Goal: Transaction & Acquisition: Book appointment/travel/reservation

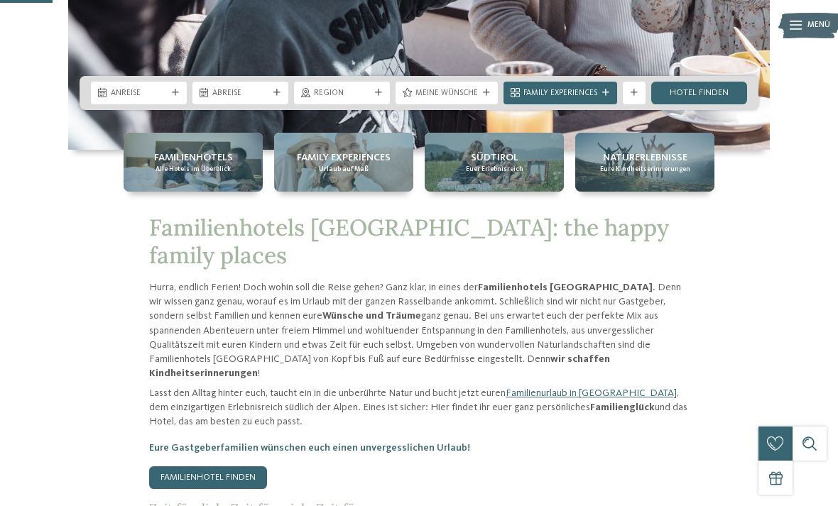
scroll to position [313, 0]
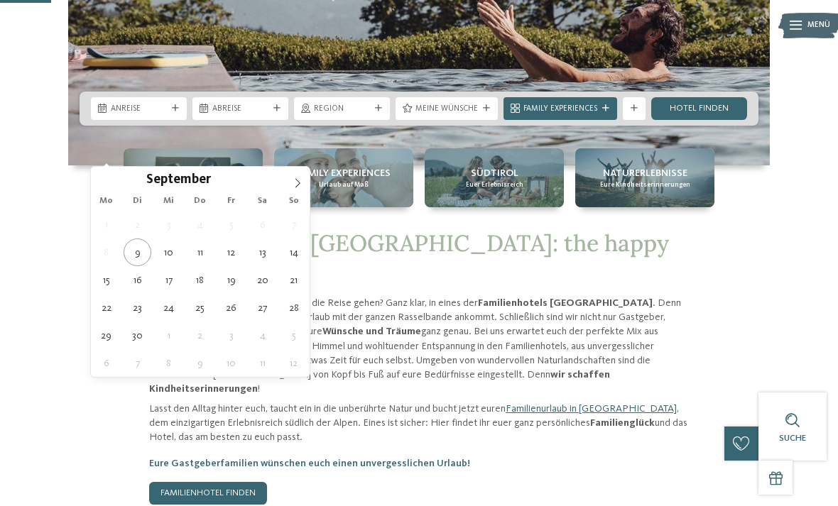
click at [294, 186] on icon at bounding box center [298, 183] width 10 height 10
type div "[DATE]"
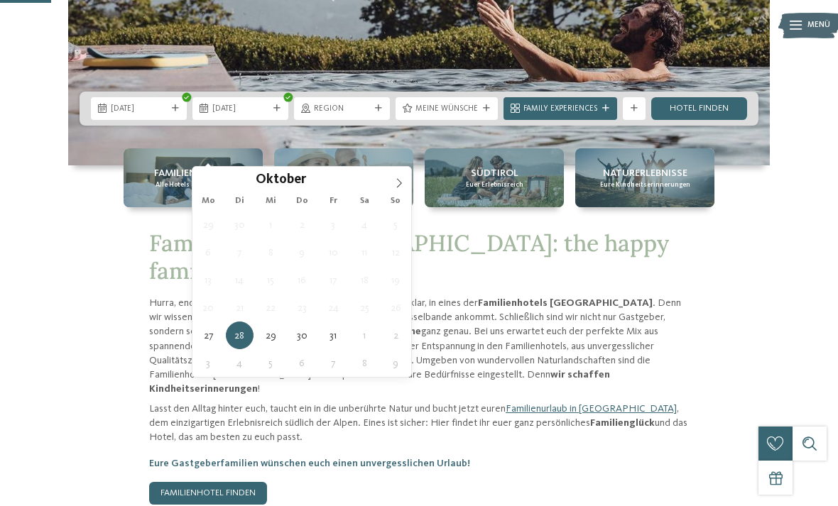
type div "[DATE]"
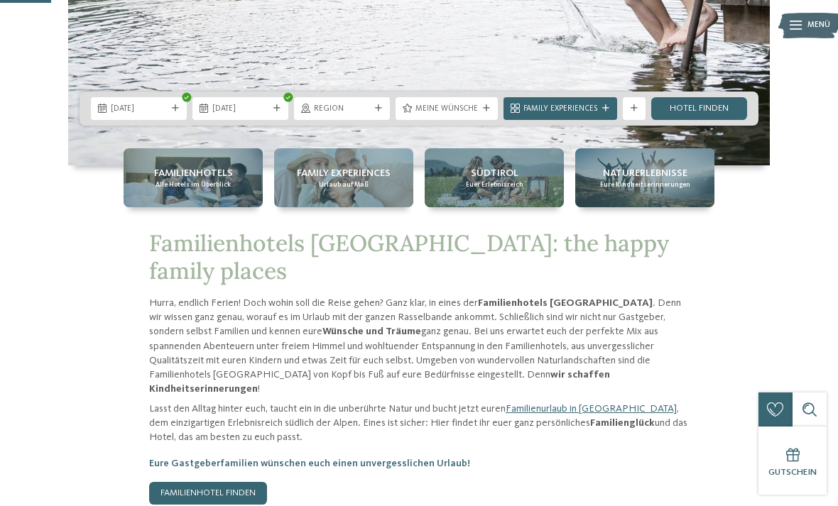
click at [438, 115] on span "Meine Wünsche" at bounding box center [447, 109] width 63 height 11
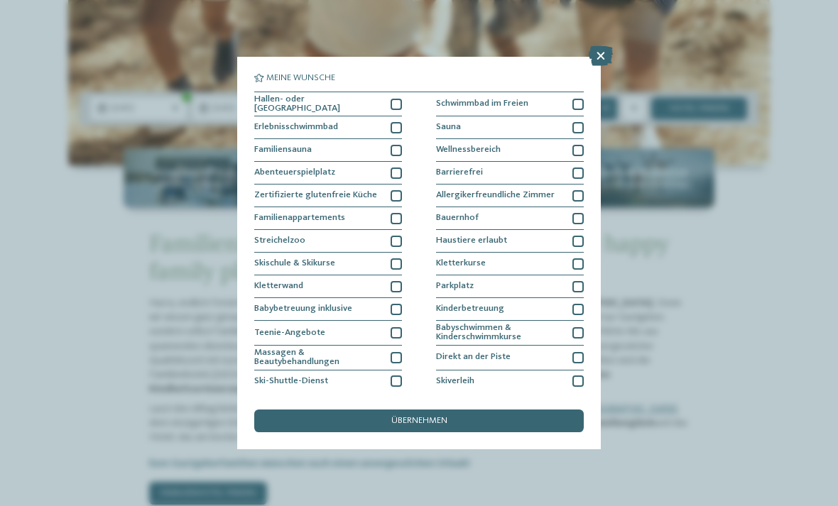
click at [396, 128] on div at bounding box center [396, 127] width 11 height 11
click at [397, 103] on div at bounding box center [396, 104] width 11 height 11
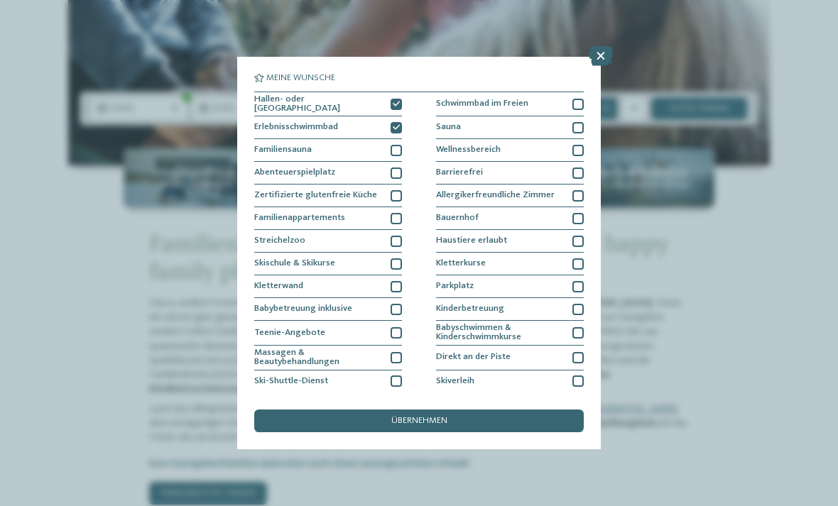
click at [397, 217] on div at bounding box center [396, 218] width 11 height 11
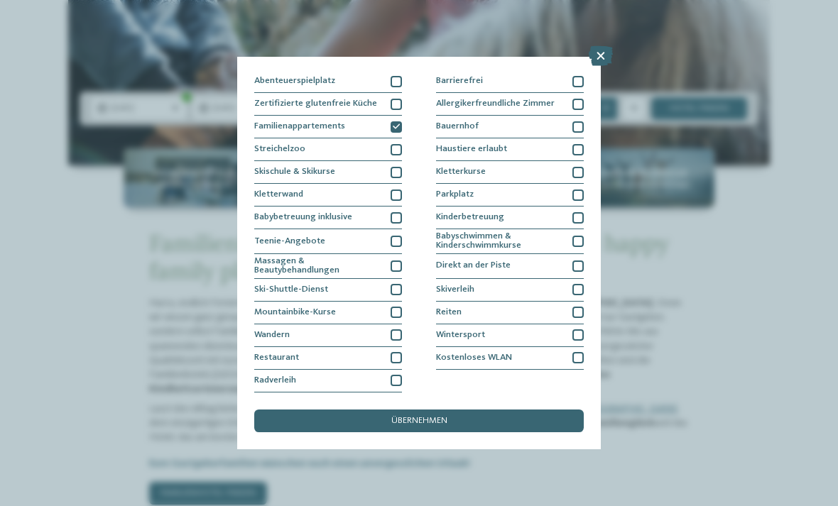
scroll to position [126, 0]
click at [579, 190] on div at bounding box center [578, 195] width 11 height 11
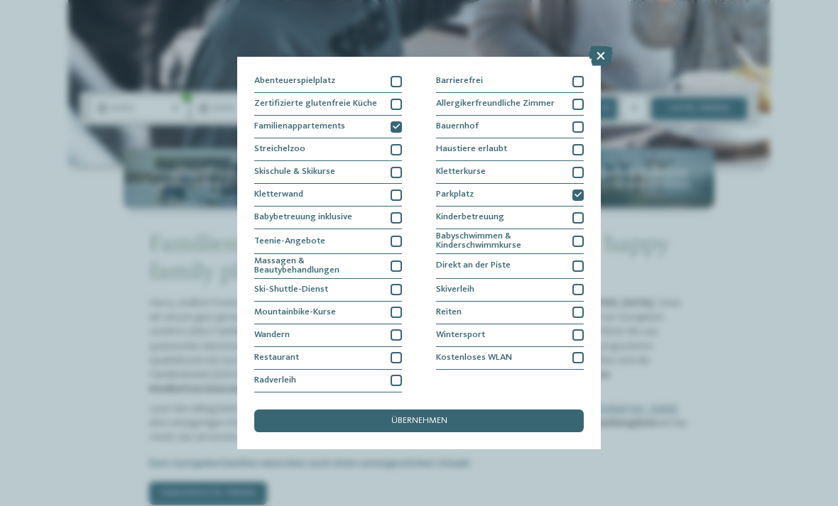
scroll to position [200, 0]
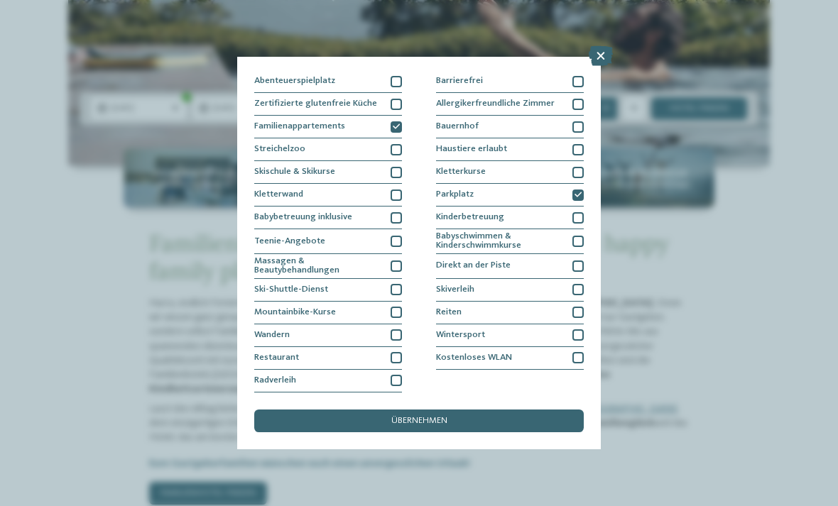
click at [509, 410] on div "übernehmen" at bounding box center [419, 421] width 330 height 23
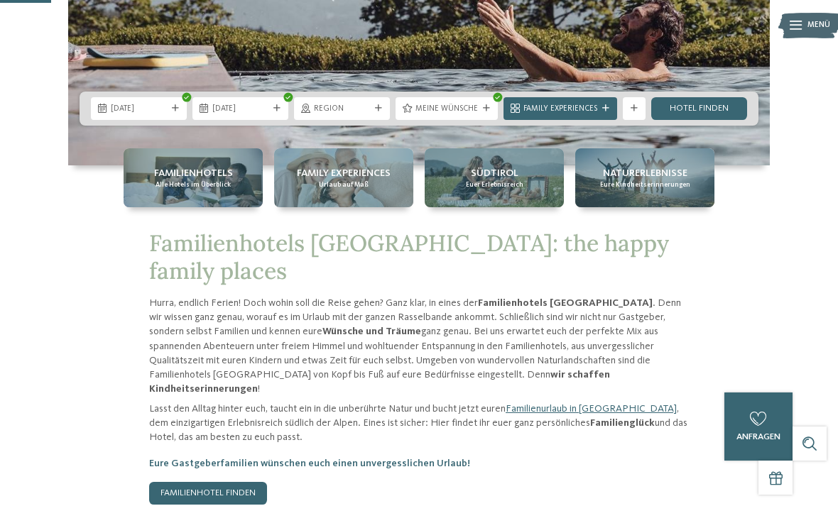
click at [725, 120] on link "Hotel finden" at bounding box center [699, 108] width 96 height 23
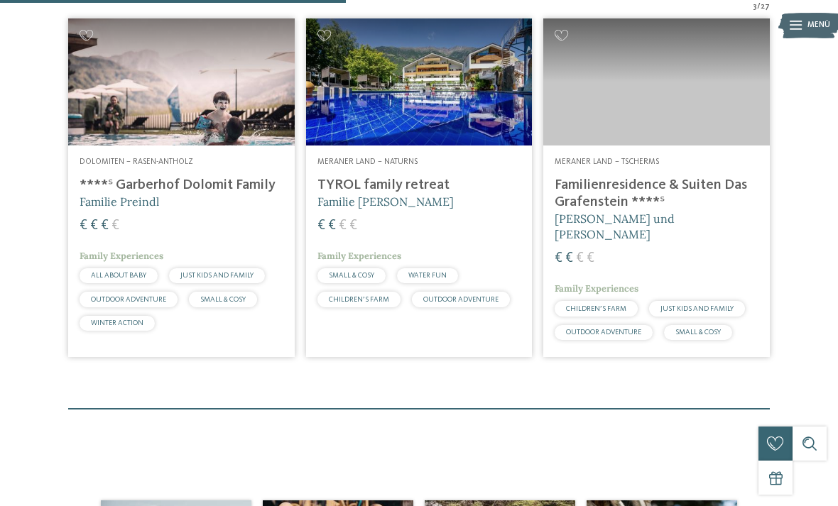
scroll to position [388, 0]
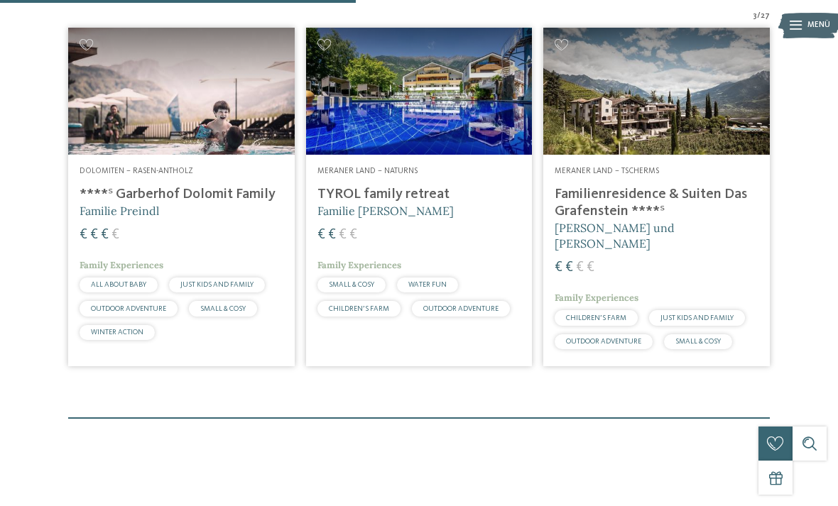
click at [611, 419] on div at bounding box center [419, 418] width 702 height 1
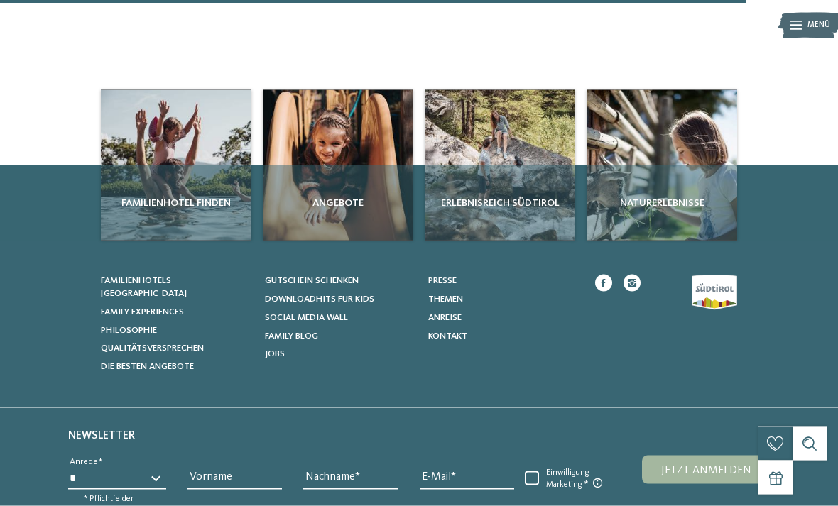
scroll to position [807, 0]
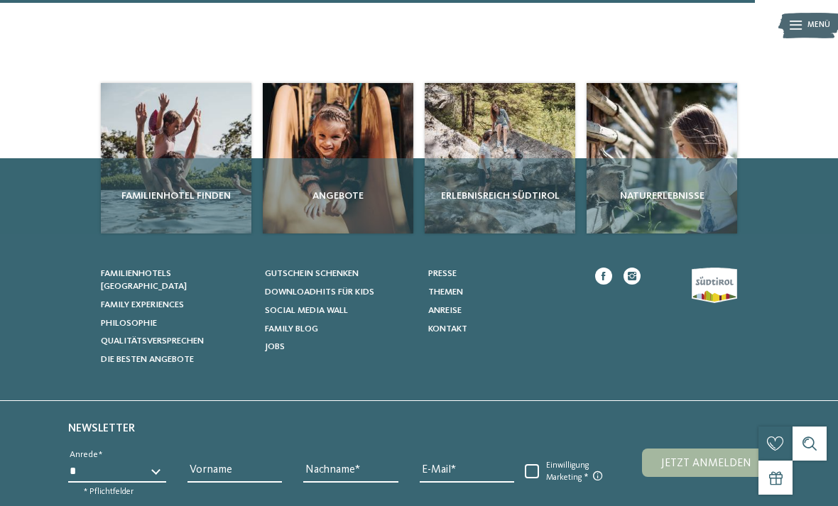
click at [158, 212] on div "Familienhotel finden" at bounding box center [176, 195] width 151 height 75
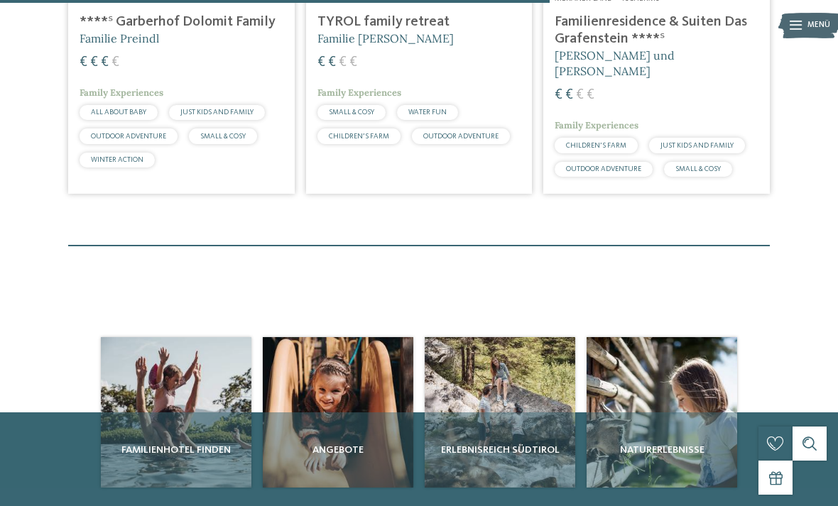
scroll to position [433, 0]
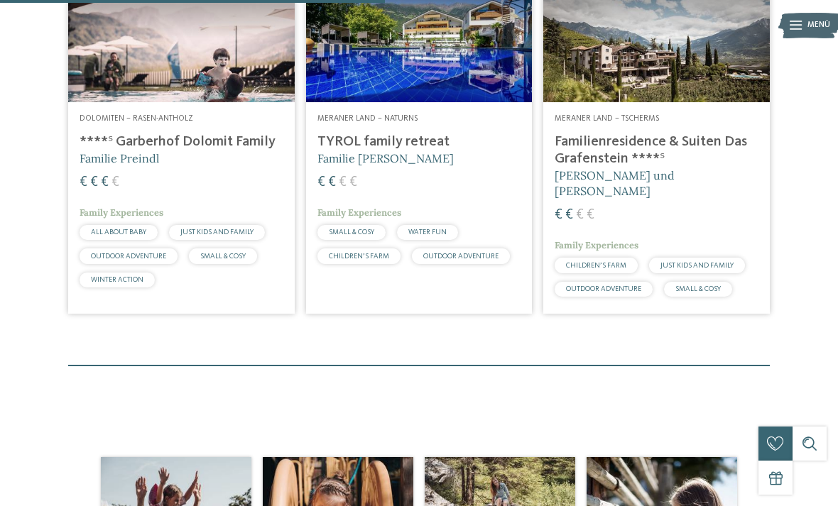
click at [752, 225] on div "€ € € €" at bounding box center [657, 215] width 204 height 19
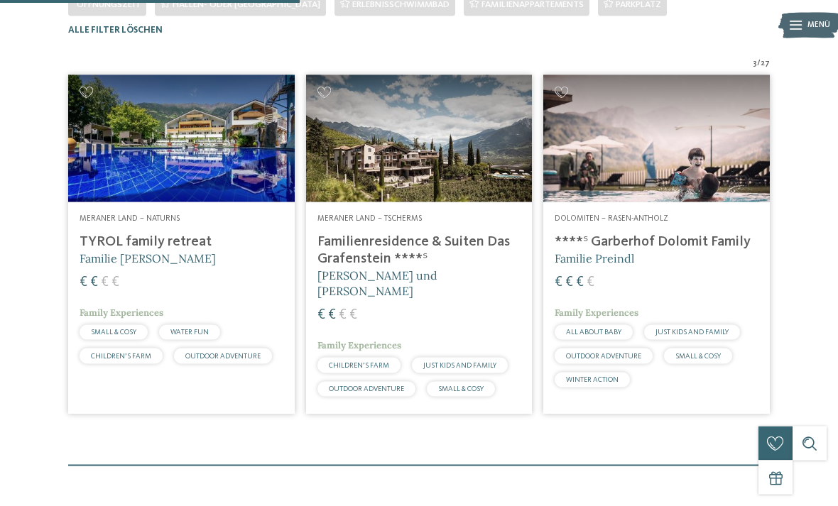
scroll to position [333, 0]
click at [767, 69] on span "27" at bounding box center [765, 63] width 9 height 11
click at [804, 276] on div "3 / 27 Meraner Land – Naturns TYROL family retreat Familie Brunner € € € €" at bounding box center [419, 239] width 838 height 362
click at [823, 269] on div "3 / 27 Meraner Land – Naturns TYROL family retreat Familie Brunner € € € €" at bounding box center [419, 239] width 838 height 362
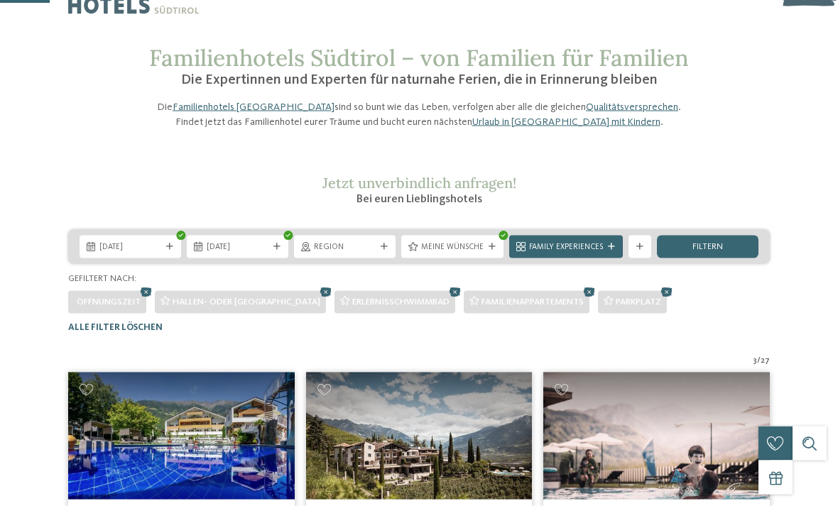
scroll to position [0, 0]
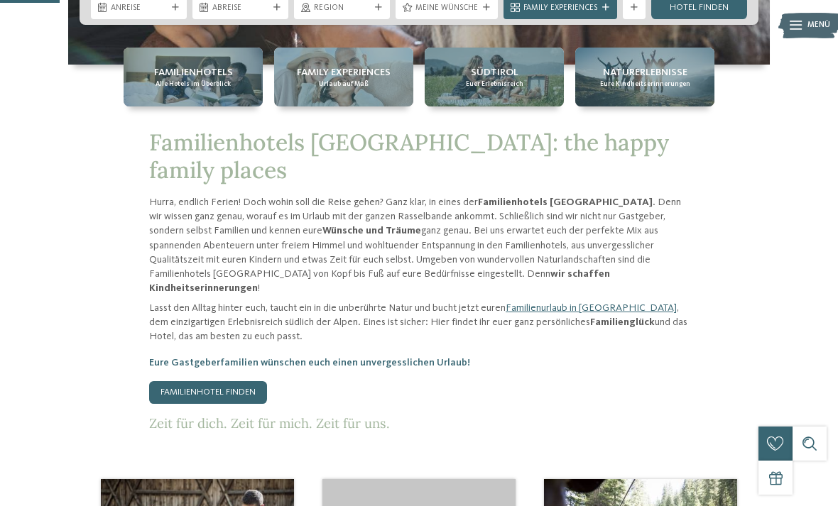
scroll to position [342, 0]
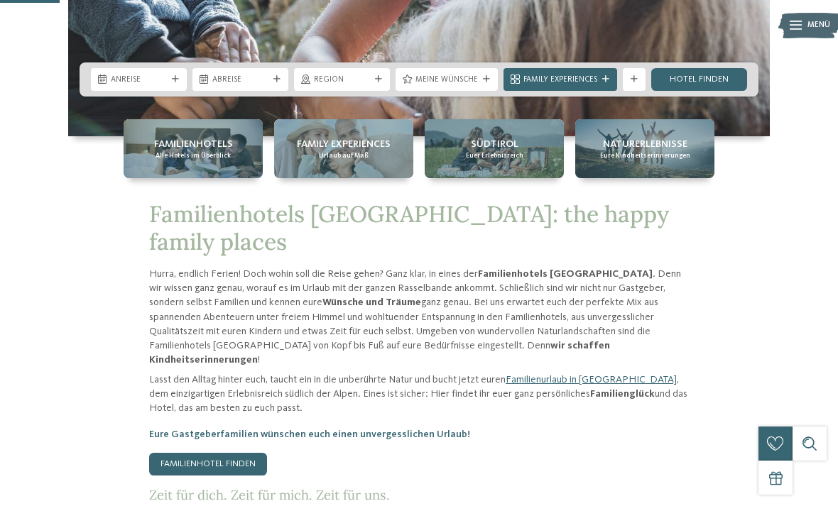
click at [164, 178] on div "Familienhotels Alle Hotels im Überblick" at bounding box center [193, 148] width 139 height 59
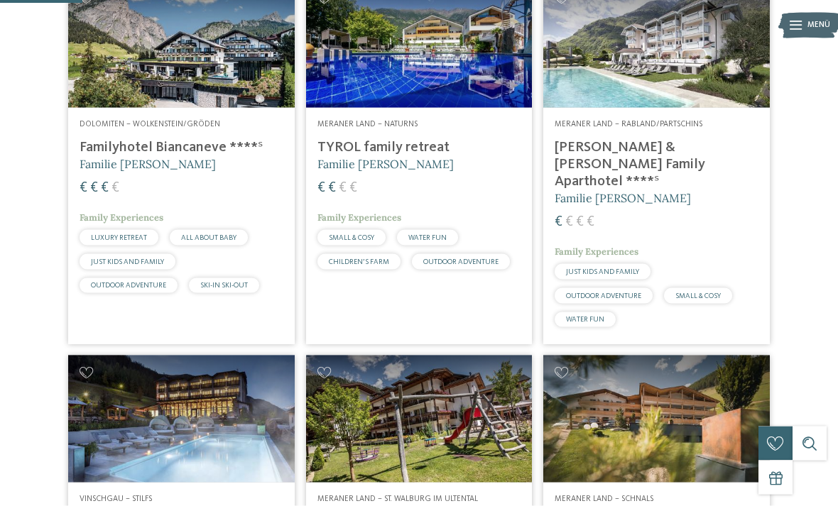
scroll to position [358, 0]
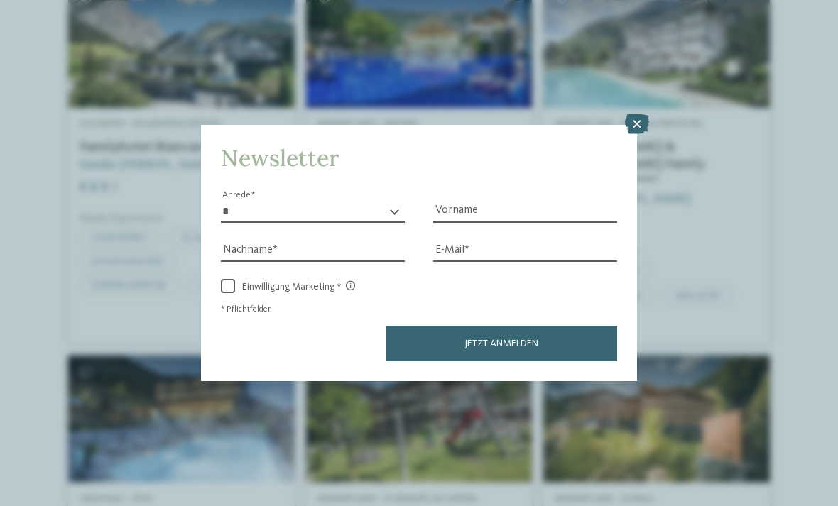
click at [638, 114] on icon at bounding box center [637, 124] width 24 height 20
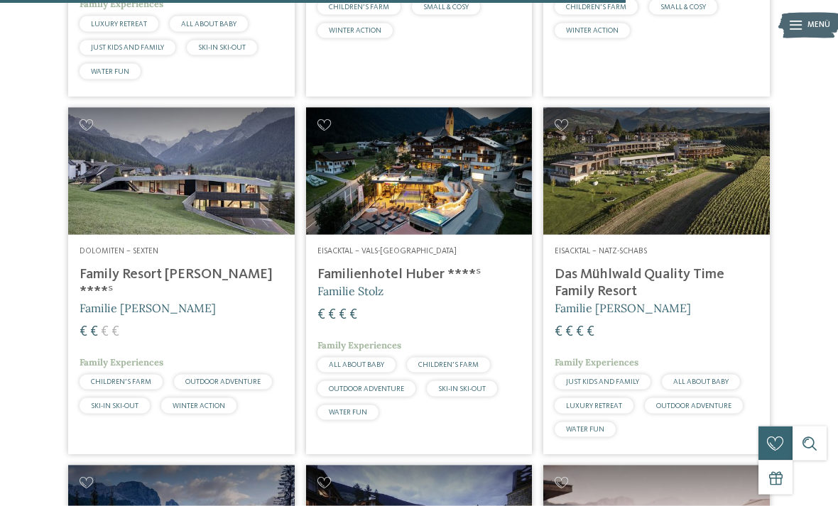
scroll to position [2743, 0]
click at [435, 266] on h4 "Familienhotel Huber ****ˢ" at bounding box center [420, 274] width 204 height 17
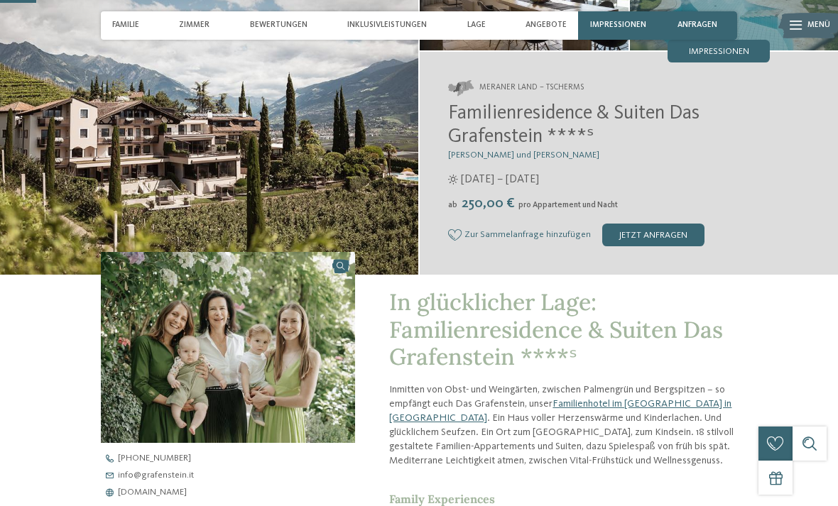
scroll to position [164, 0]
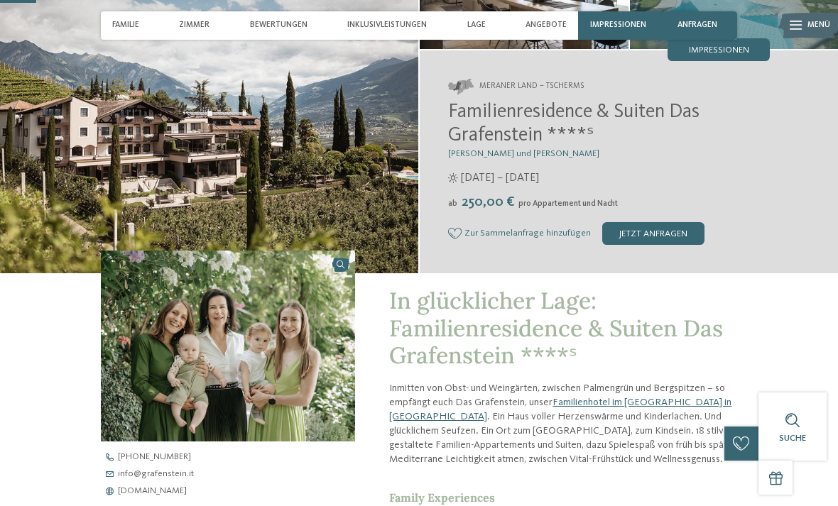
click at [364, 24] on span "Inklusivleistungen" at bounding box center [387, 25] width 80 height 9
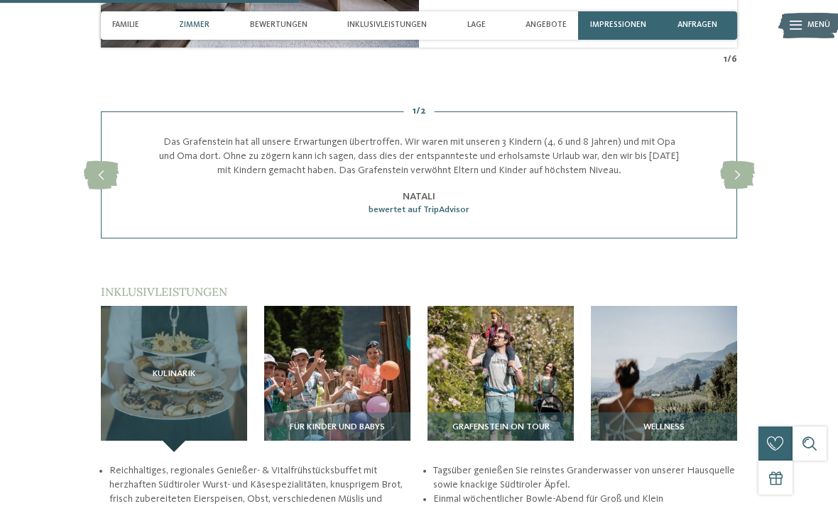
scroll to position [1328, 0]
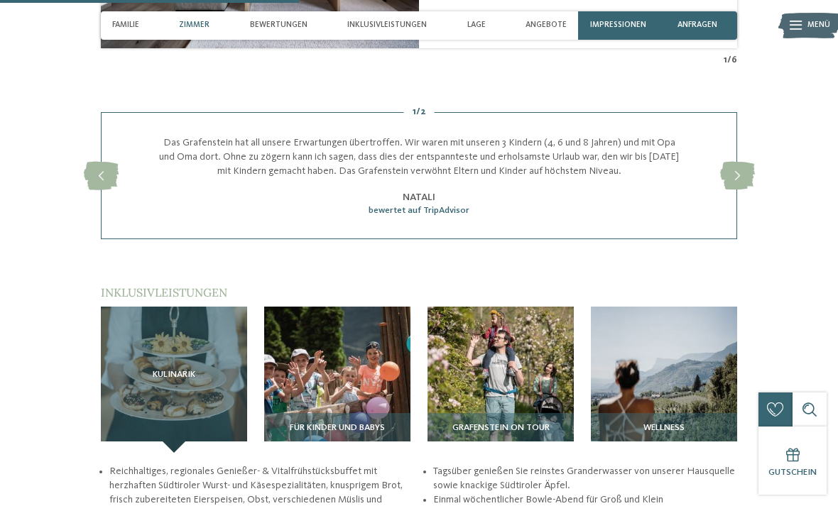
click at [312, 369] on img at bounding box center [337, 380] width 146 height 146
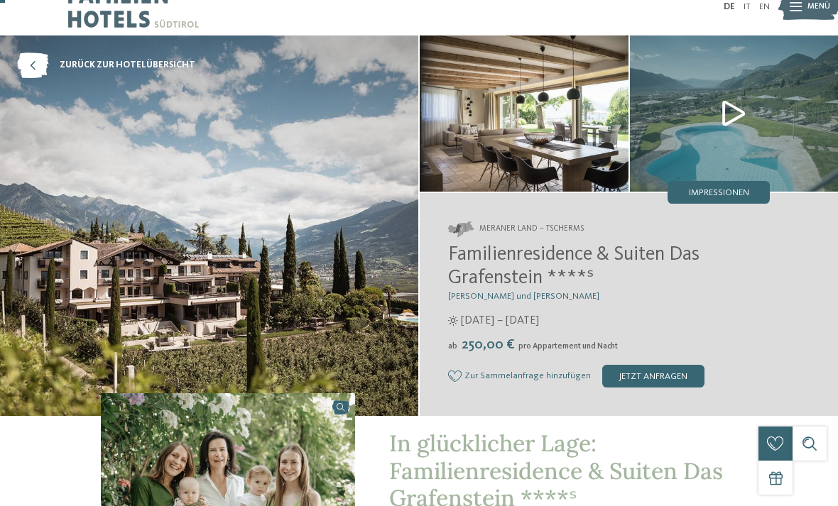
scroll to position [0, 0]
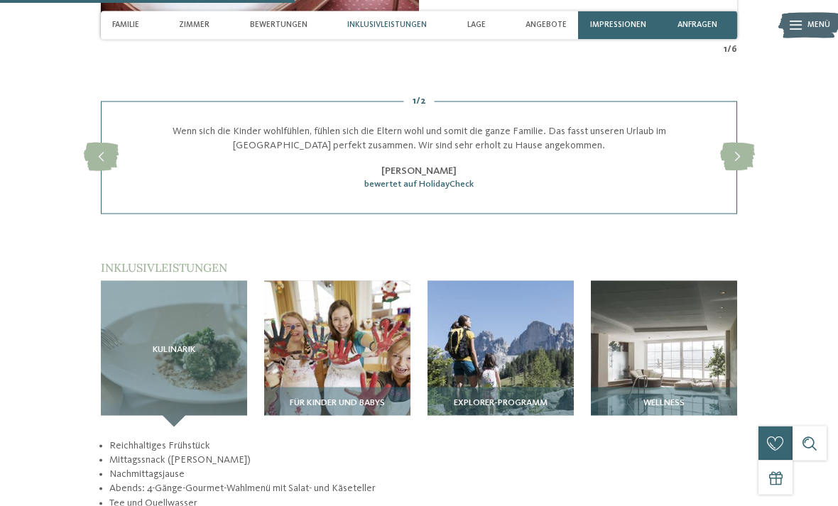
scroll to position [1351, 0]
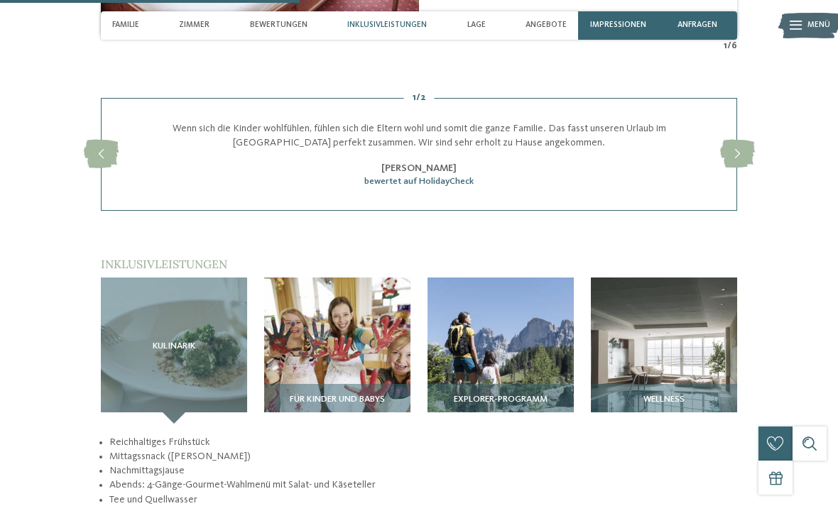
click at [695, 363] on img at bounding box center [664, 351] width 146 height 146
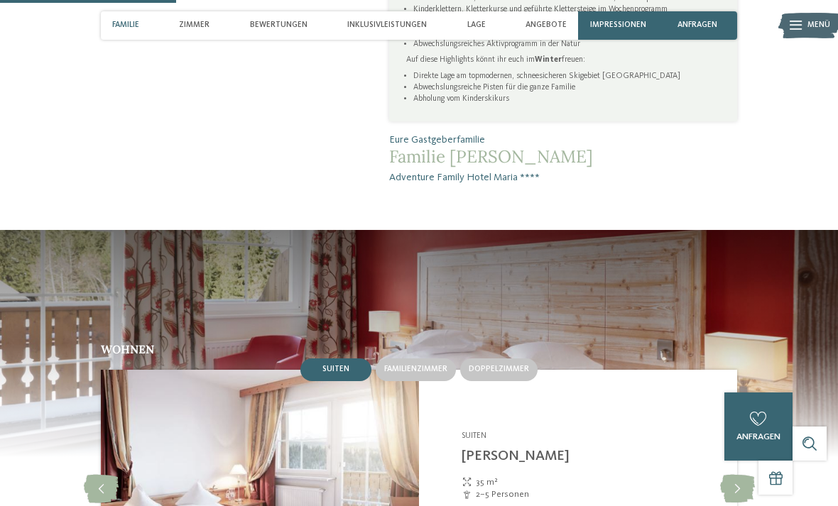
scroll to position [825, 0]
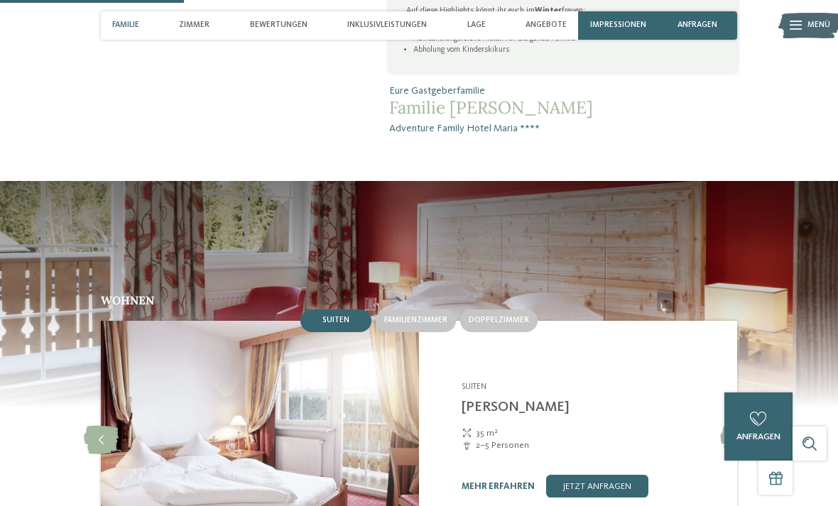
click at [430, 316] on span "Familienzimmer" at bounding box center [415, 320] width 63 height 9
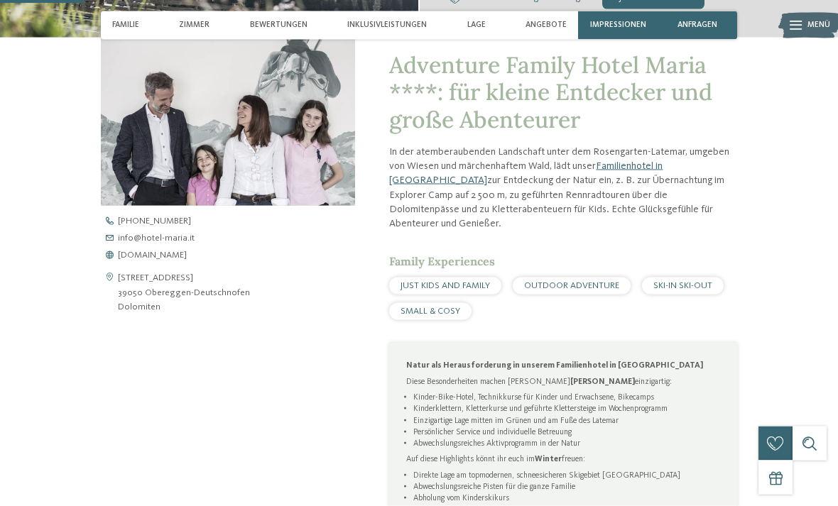
scroll to position [372, 0]
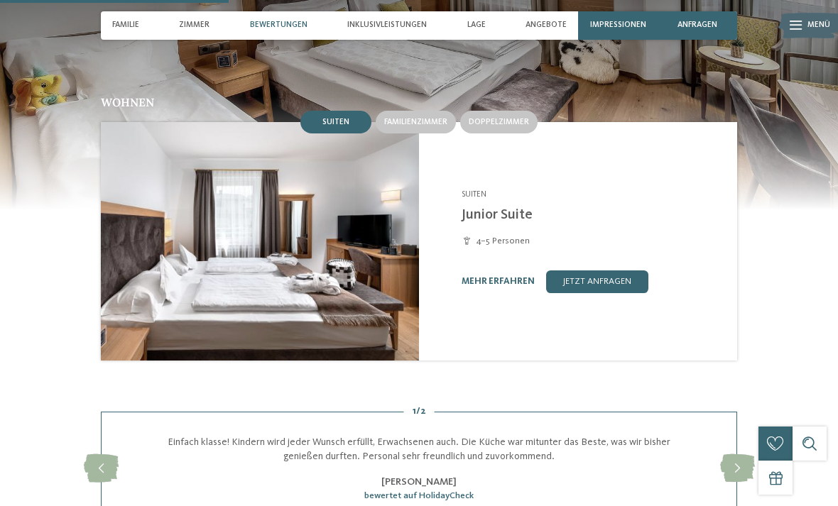
scroll to position [1032, 0]
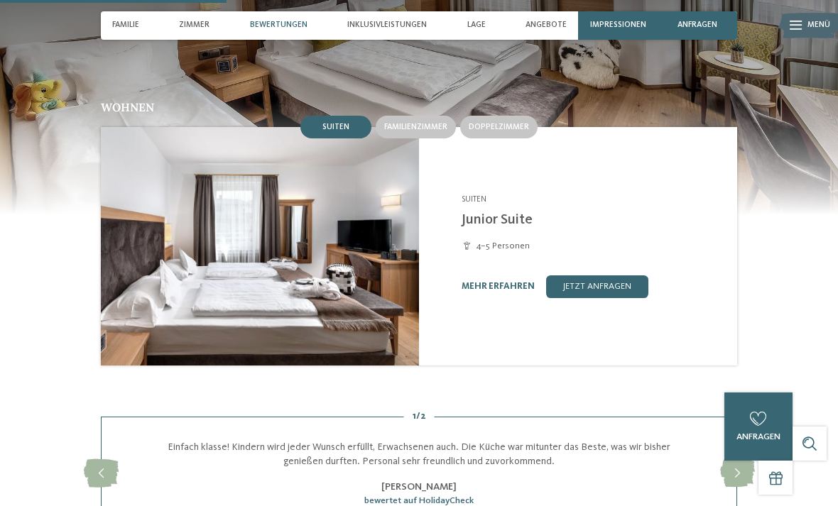
click at [406, 123] on span "Familienzimmer" at bounding box center [415, 127] width 63 height 9
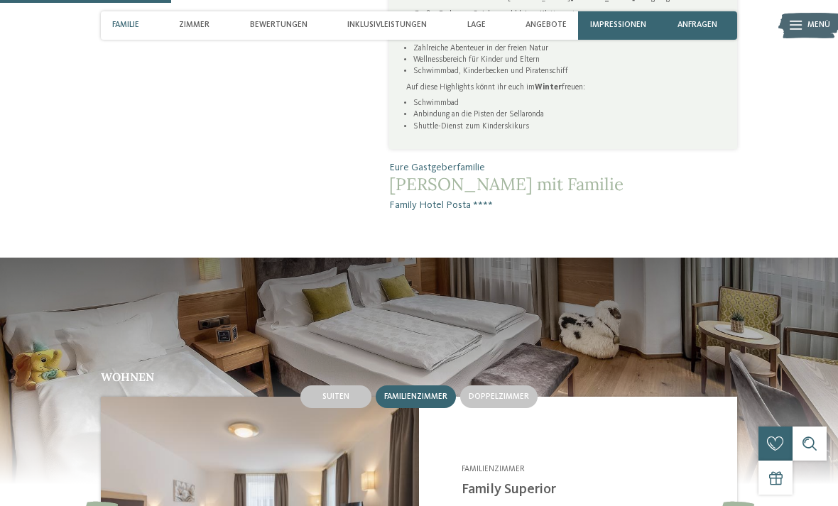
scroll to position [731, 0]
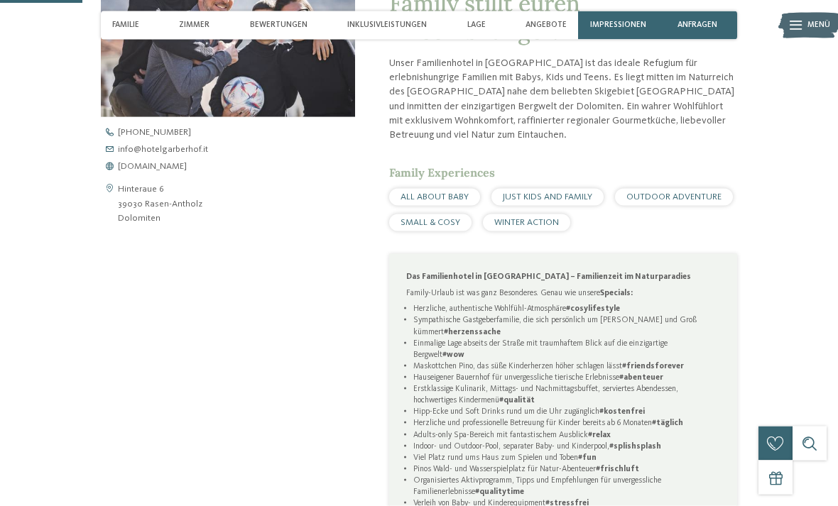
scroll to position [466, 0]
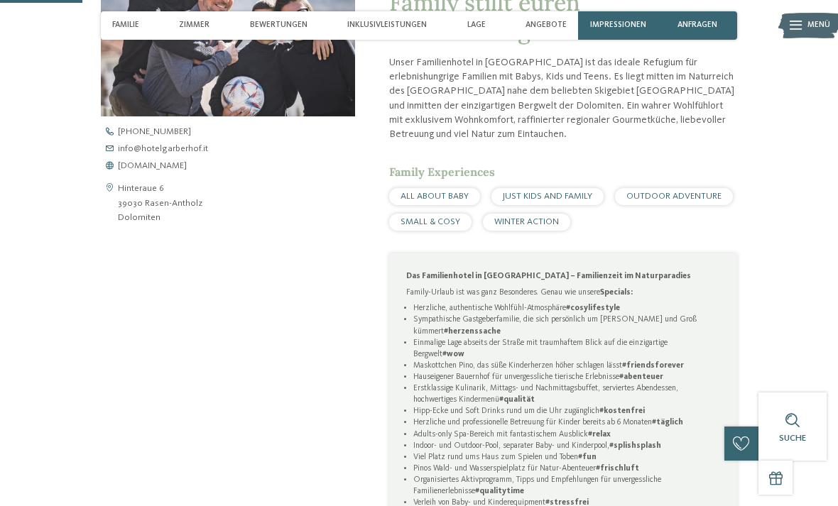
click at [149, 168] on span "www.hotelgarberhof.it" at bounding box center [152, 166] width 69 height 9
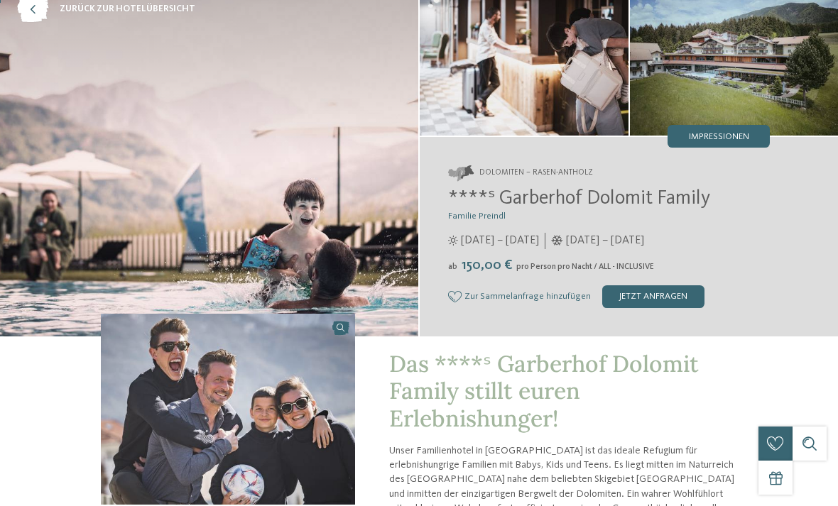
scroll to position [0, 0]
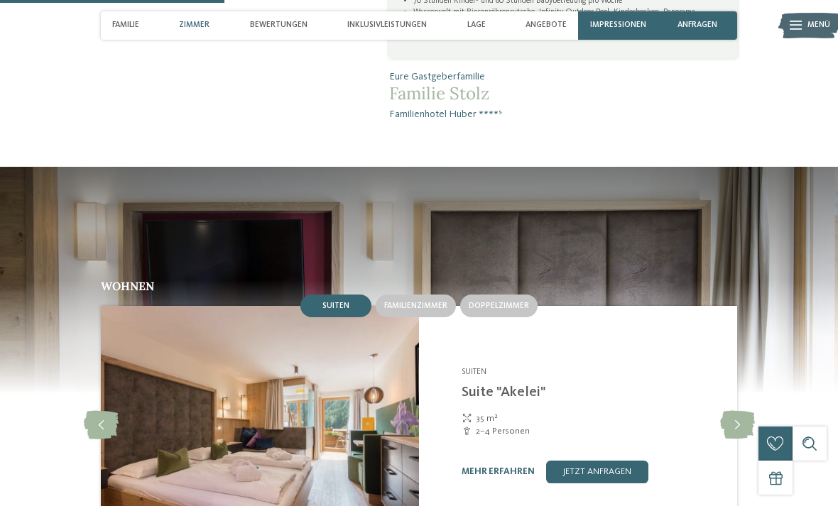
scroll to position [1097, 0]
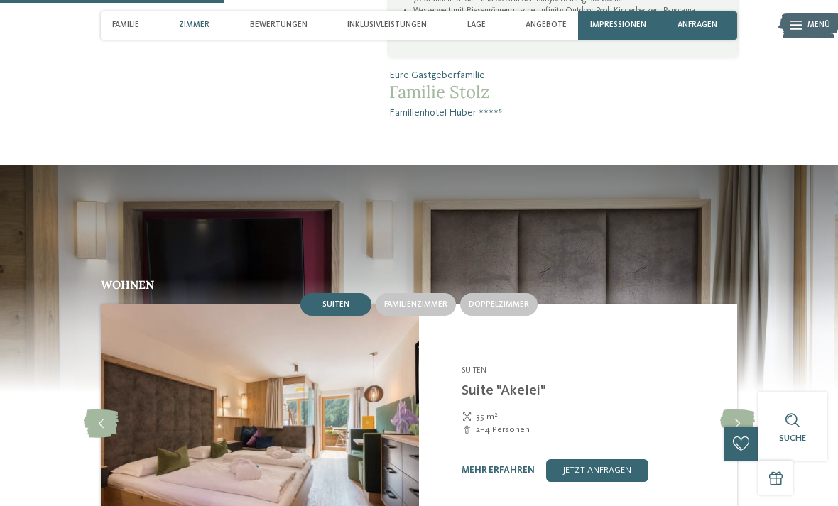
click at [436, 300] on span "Familienzimmer" at bounding box center [415, 304] width 63 height 9
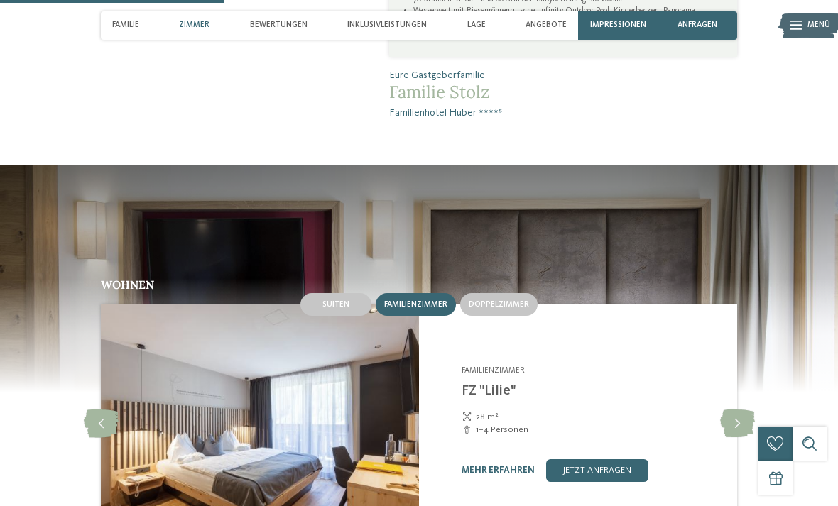
click at [514, 293] on div "Doppelzimmer" at bounding box center [498, 304] width 77 height 23
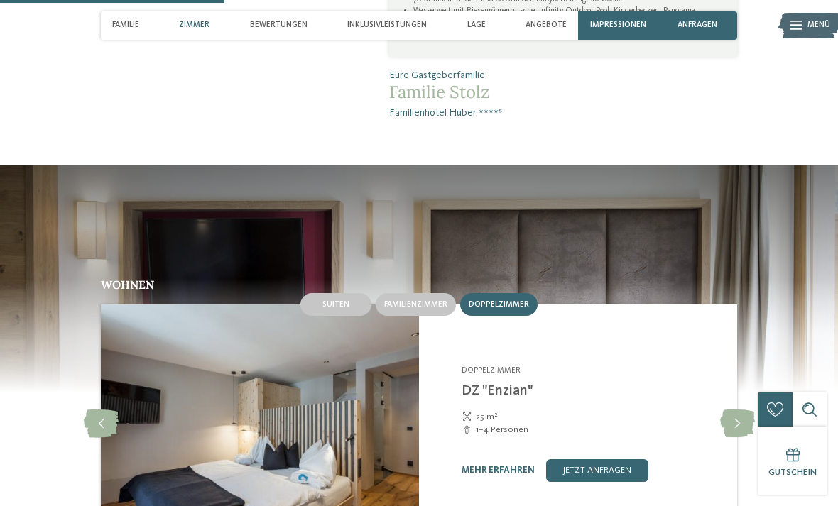
click at [337, 300] on span "Suiten" at bounding box center [335, 304] width 27 height 9
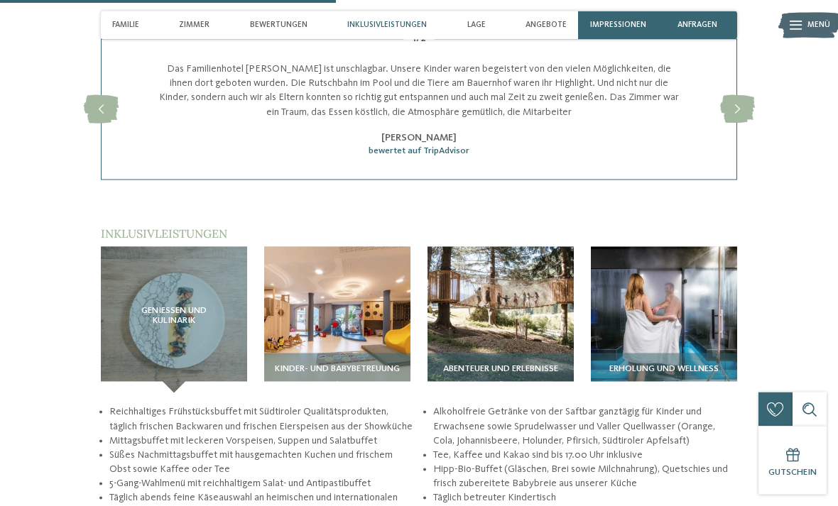
scroll to position [1671, 0]
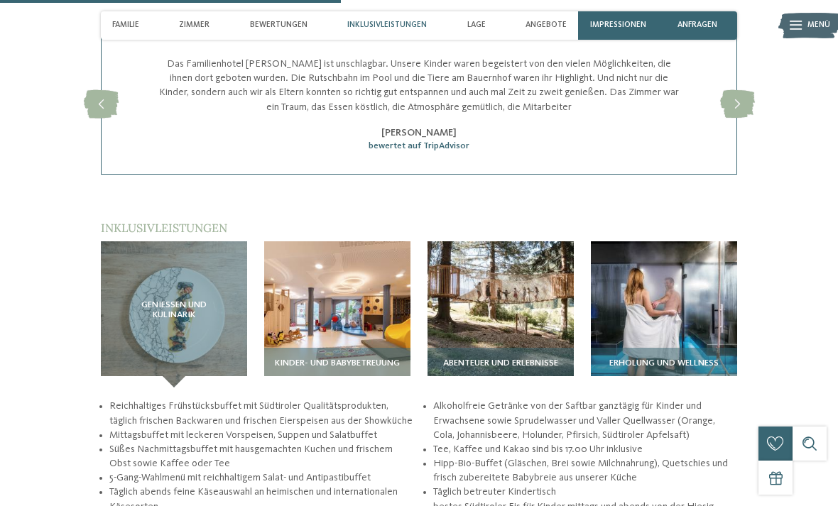
click at [702, 296] on img at bounding box center [664, 315] width 146 height 146
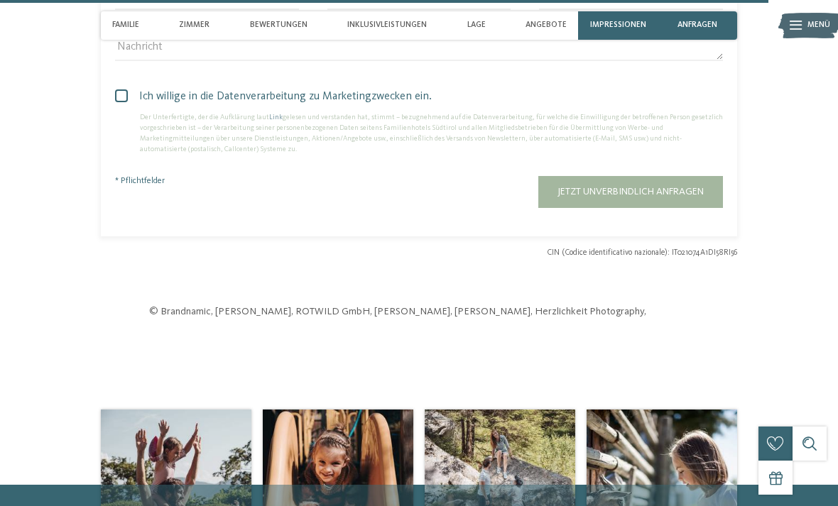
scroll to position [3737, 0]
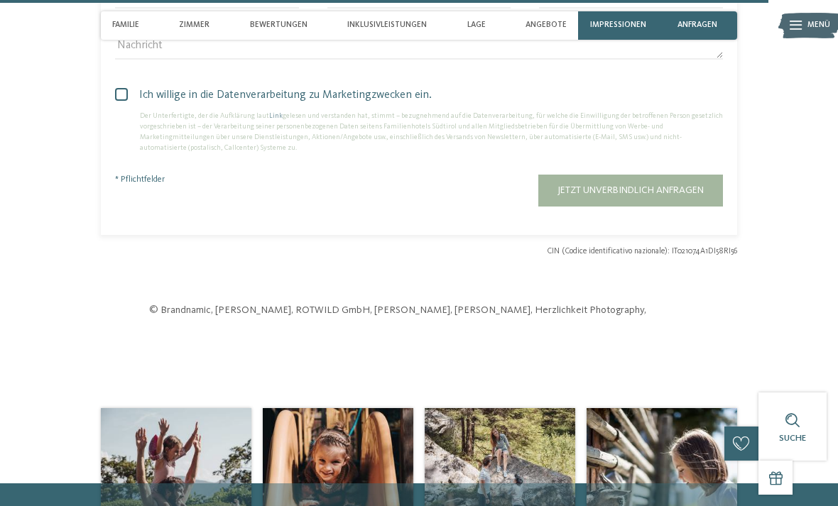
click at [354, 15] on div "Inklusivleistungen" at bounding box center [387, 25] width 91 height 28
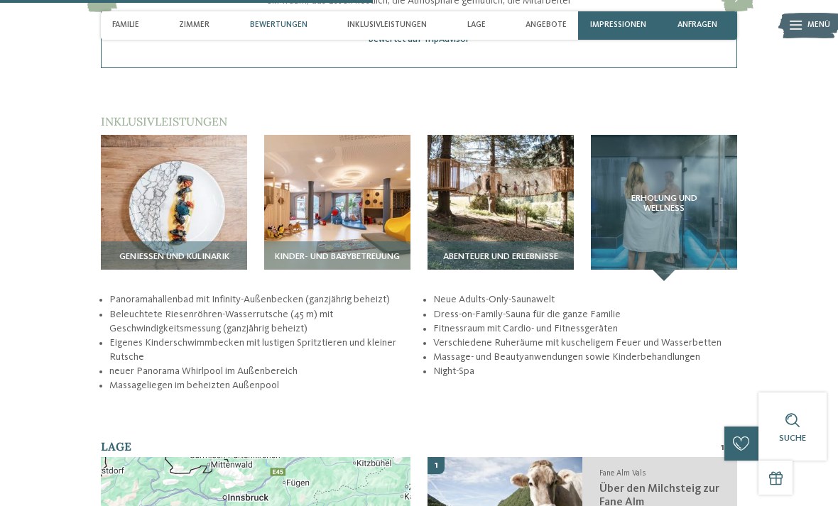
scroll to position [1770, 0]
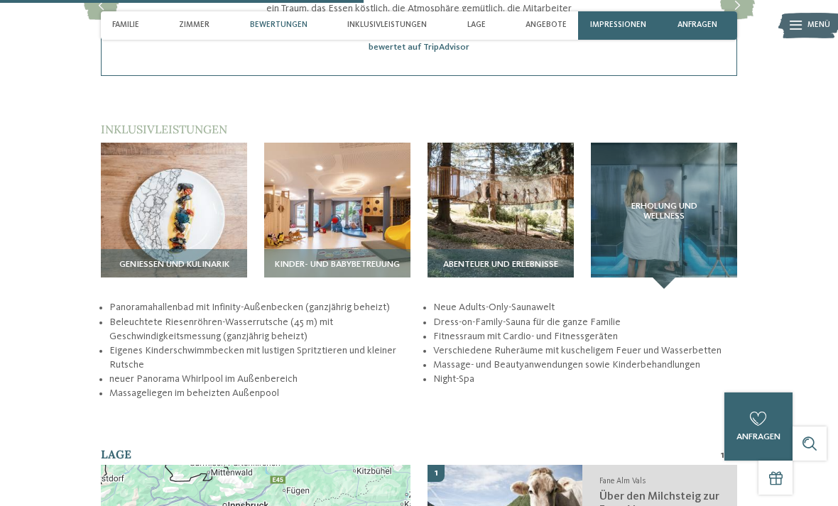
click at [155, 190] on img at bounding box center [174, 216] width 146 height 146
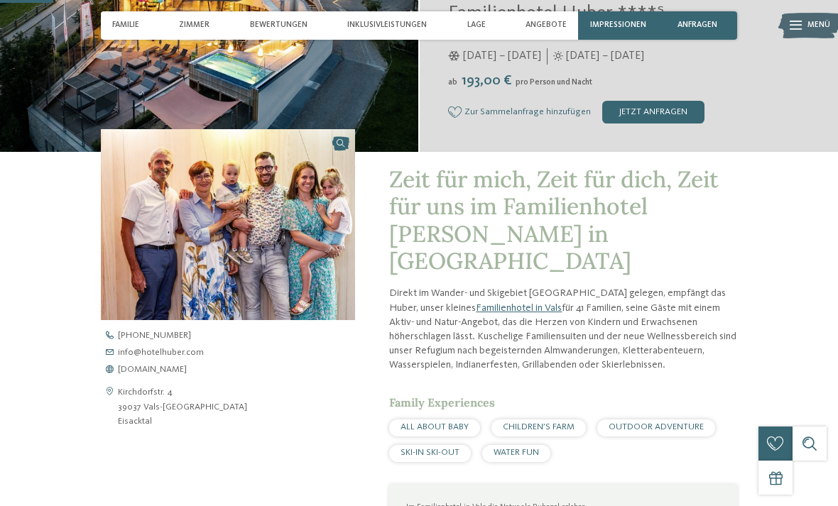
scroll to position [266, 0]
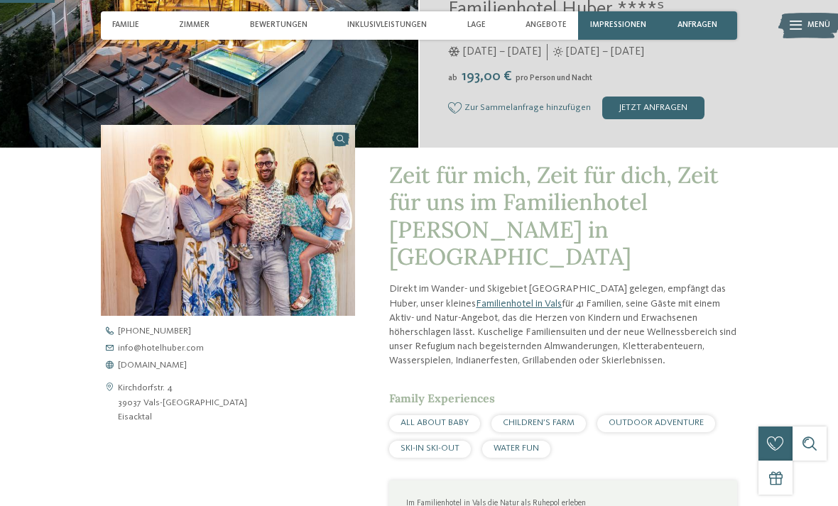
click at [140, 369] on span "[DOMAIN_NAME]" at bounding box center [152, 366] width 69 height 9
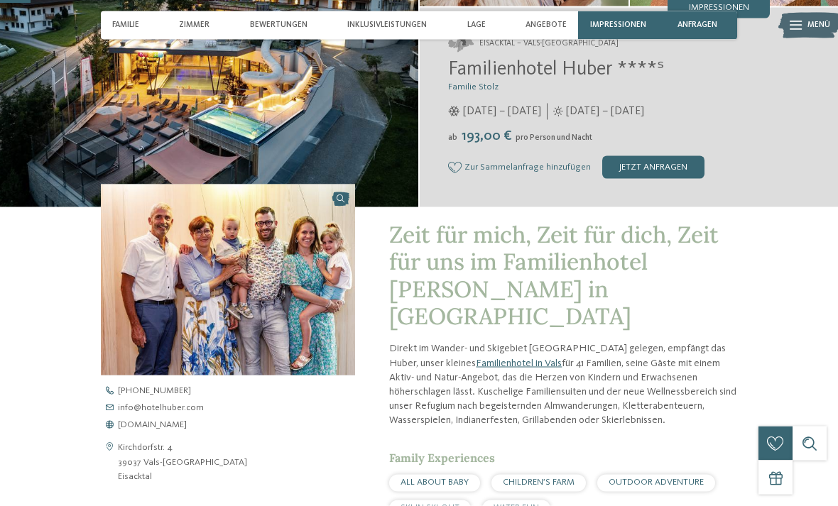
scroll to position [0, 0]
